Goal: Navigation & Orientation: Understand site structure

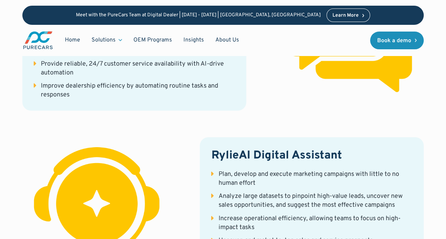
scroll to position [1225, 0]
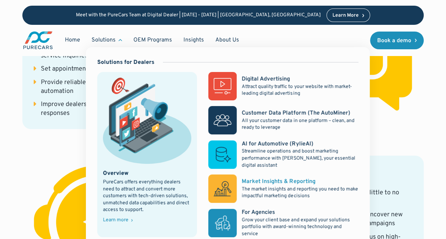
click at [266, 185] on div "Market Insights & Reporting" at bounding box center [277, 182] width 73 height 8
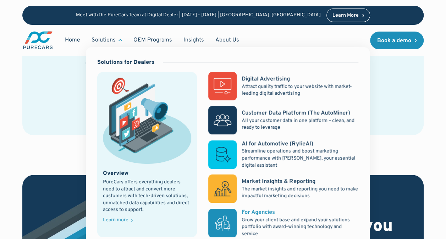
scroll to position [357, 0]
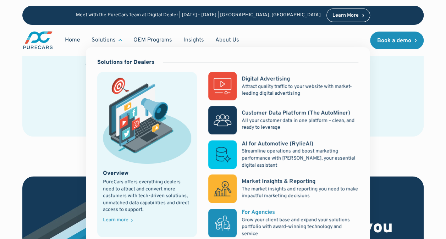
click at [260, 227] on p "Grow your client base and expand your solutions portfolio with award-winning te…" at bounding box center [299, 227] width 116 height 21
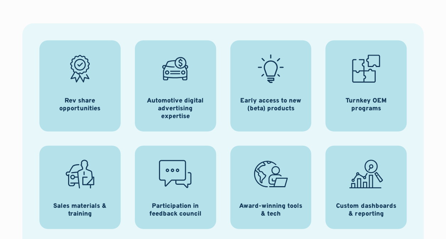
scroll to position [849, 0]
click at [76, 85] on icon at bounding box center [80, 68] width 34 height 34
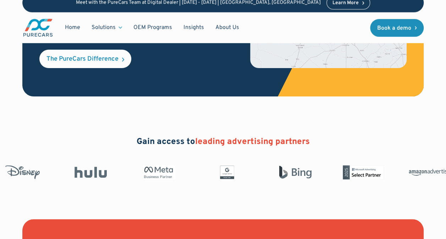
scroll to position [1300, 0]
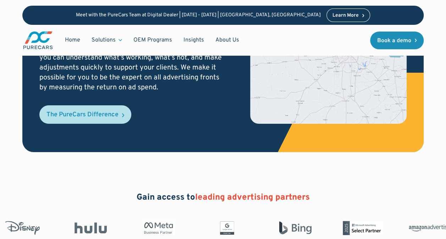
click at [100, 118] on div "The PureCars Difference" at bounding box center [82, 115] width 72 height 6
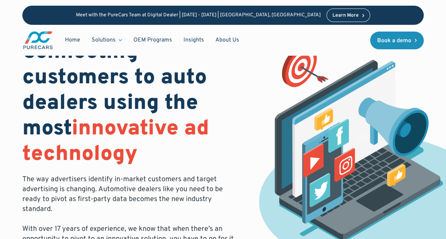
click at [100, 132] on span "innovative ad technology" at bounding box center [115, 142] width 187 height 52
click at [150, 37] on link "OEM Programs" at bounding box center [153, 39] width 50 height 13
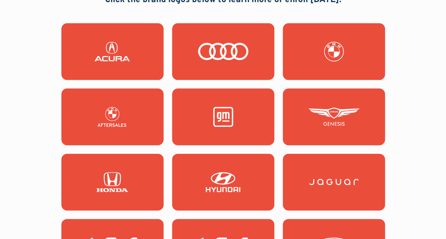
scroll to position [692, 0]
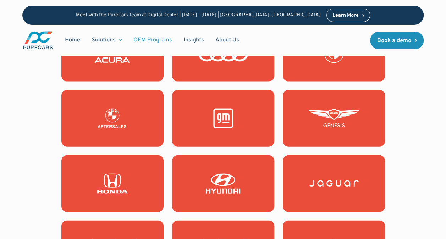
click at [225, 128] on img at bounding box center [223, 119] width 51 height 20
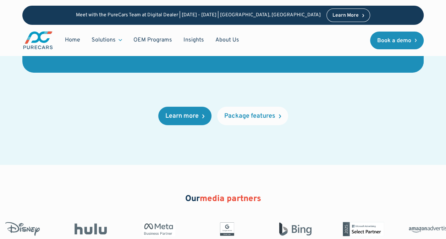
scroll to position [1263, 0]
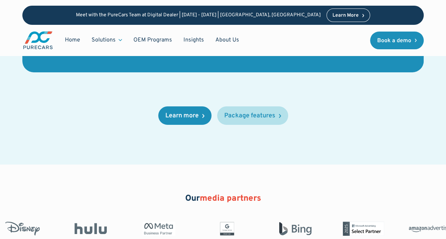
click at [265, 116] on div "Package features" at bounding box center [249, 116] width 51 height 6
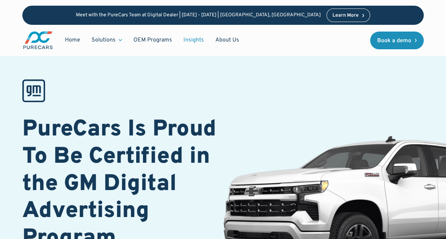
click at [190, 38] on link "Insights" at bounding box center [194, 39] width 32 height 13
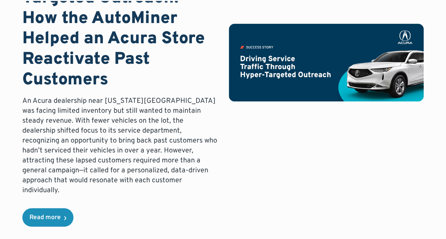
scroll to position [139, 0]
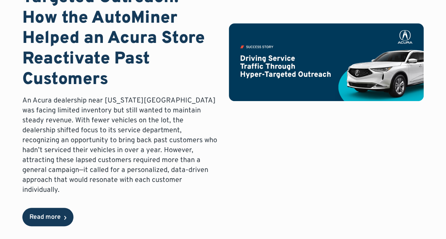
click at [50, 214] on div "Read more" at bounding box center [44, 217] width 31 height 6
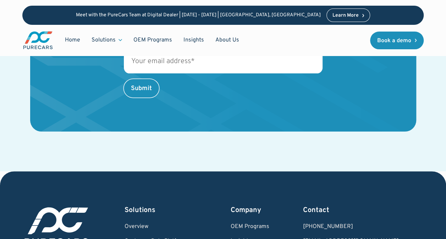
scroll to position [1344, 0]
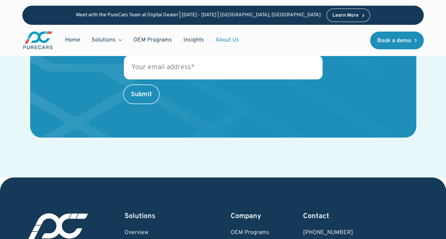
click at [225, 38] on link "About Us" at bounding box center [227, 39] width 35 height 13
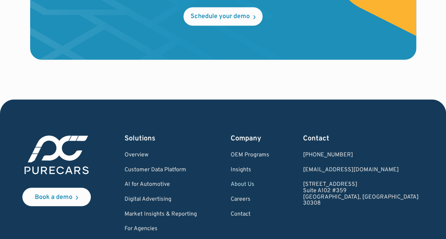
scroll to position [2006, 0]
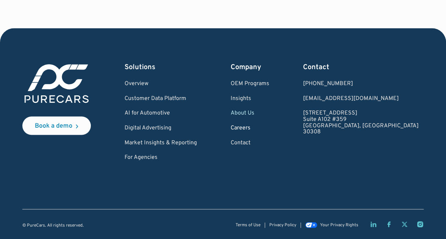
click at [269, 128] on link "Careers" at bounding box center [249, 128] width 39 height 6
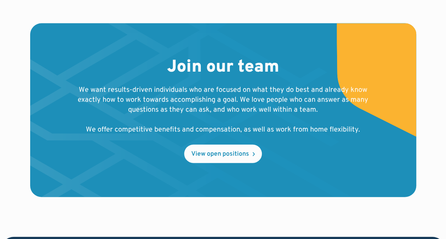
scroll to position [778, 0]
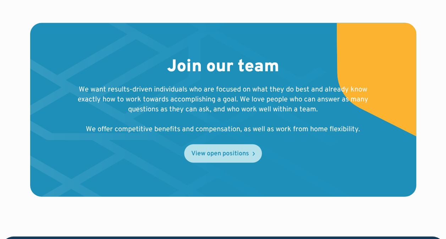
click at [219, 157] on div "View open positions" at bounding box center [220, 154] width 58 height 6
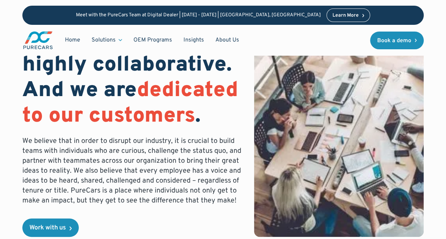
scroll to position [0, 0]
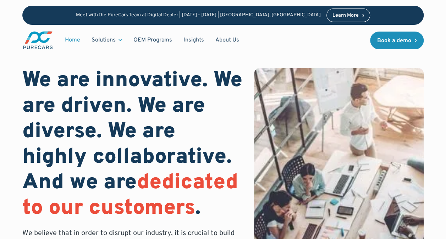
click at [74, 40] on link "Home" at bounding box center [72, 39] width 27 height 13
